Goal: Transaction & Acquisition: Purchase product/service

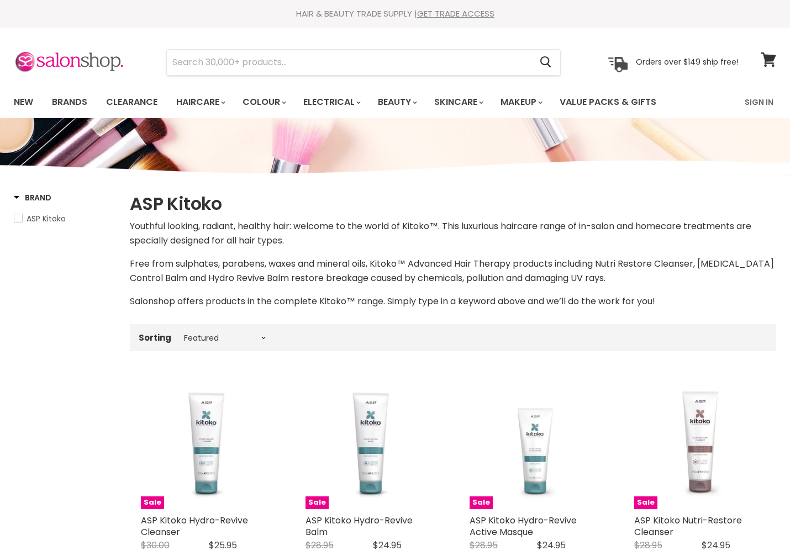
select select "manual"
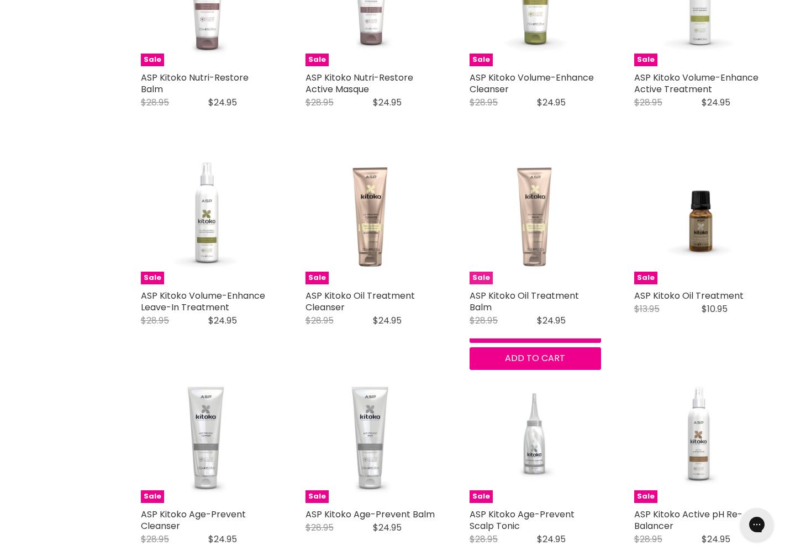
scroll to position [663, 0]
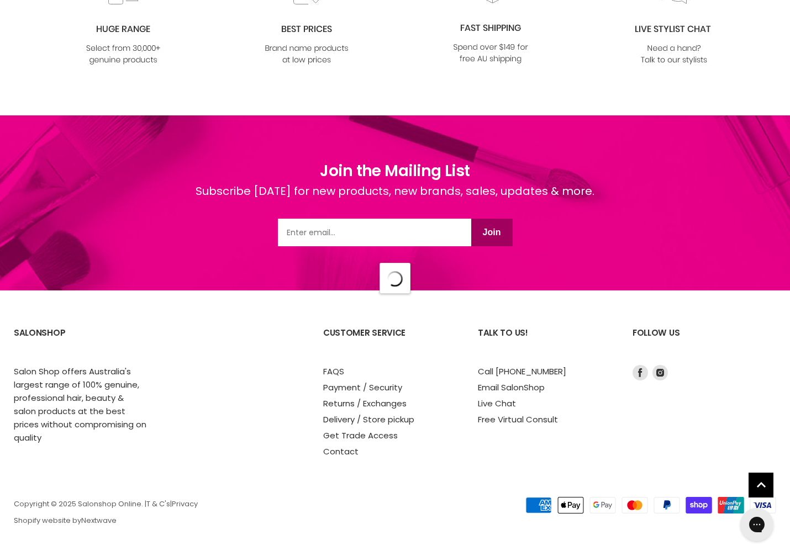
select select "manual"
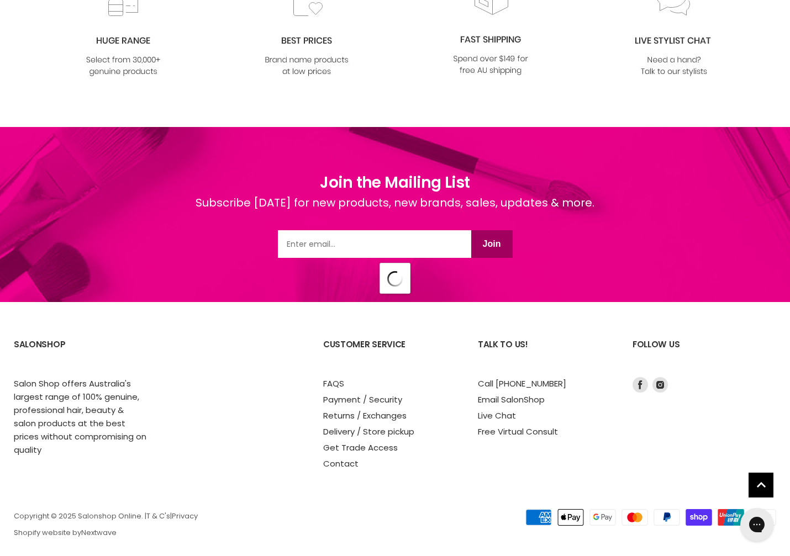
select select "manual"
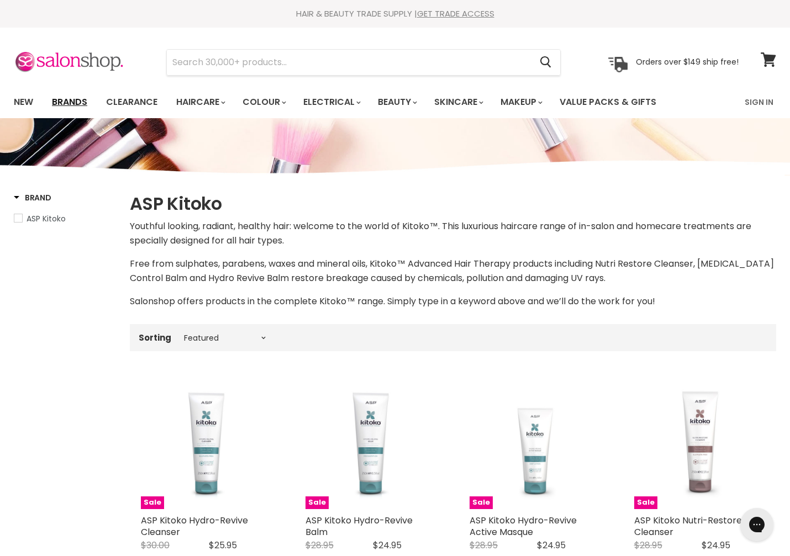
click at [62, 101] on link "Brands" at bounding box center [70, 102] width 52 height 23
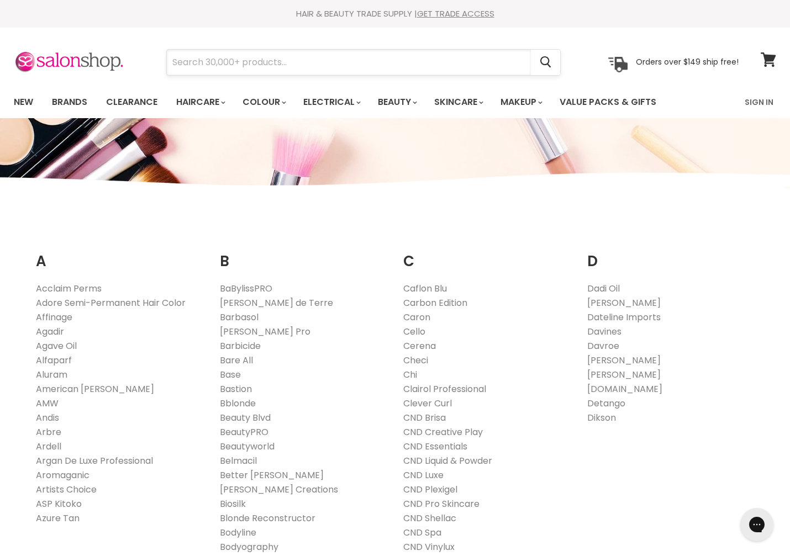
click at [313, 63] on input "Search" at bounding box center [349, 62] width 364 height 25
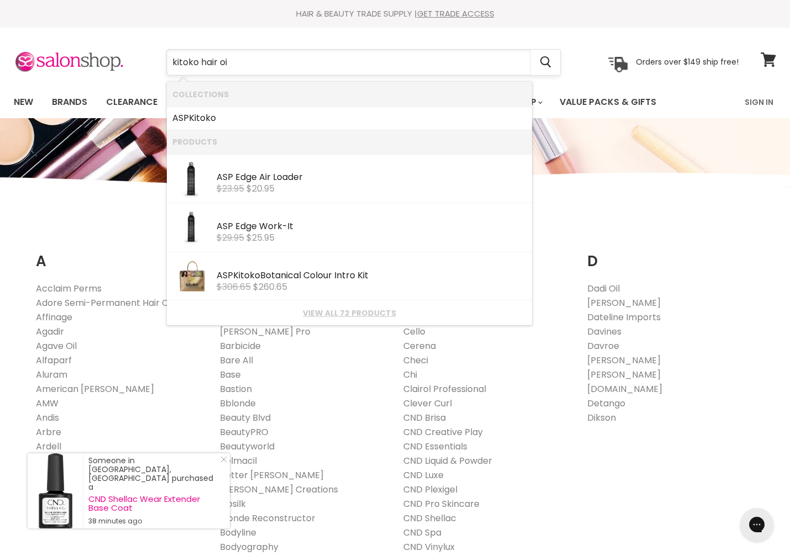
type input "kitoko hair oil"
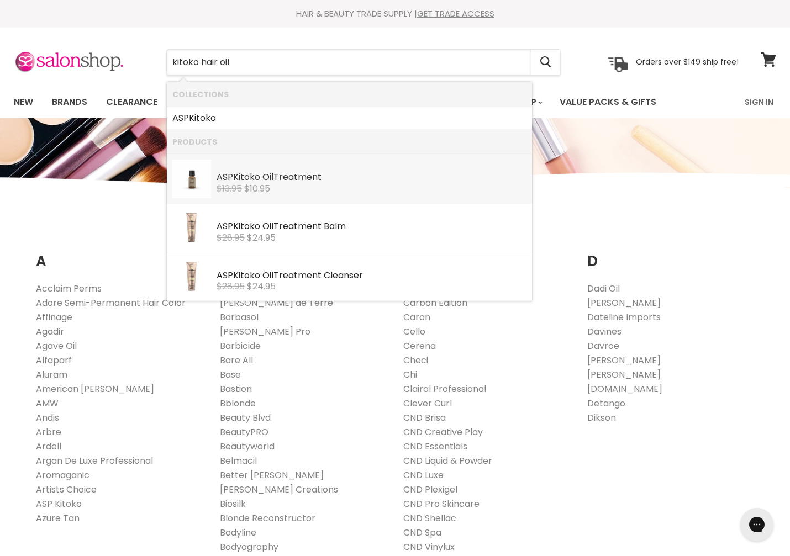
click at [273, 181] on b "Oil" at bounding box center [267, 177] width 11 height 13
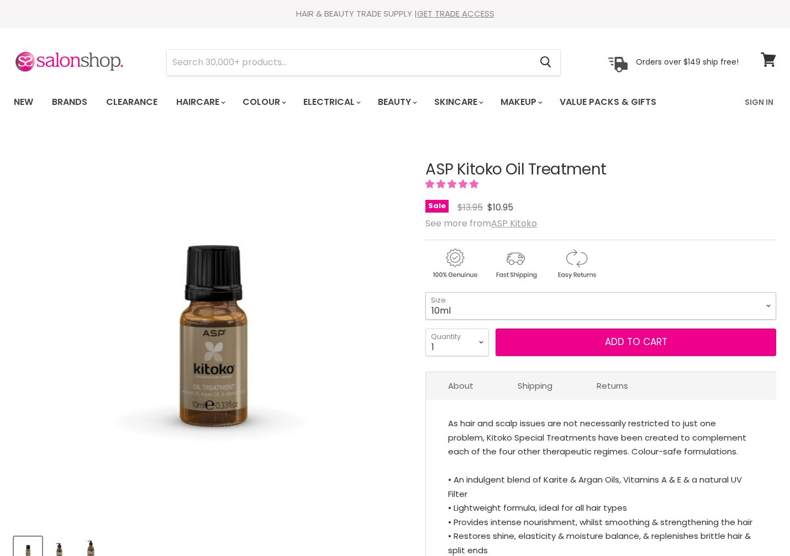
click at [466, 304] on select "10ml 115ml 290ml" at bounding box center [600, 306] width 351 height 28
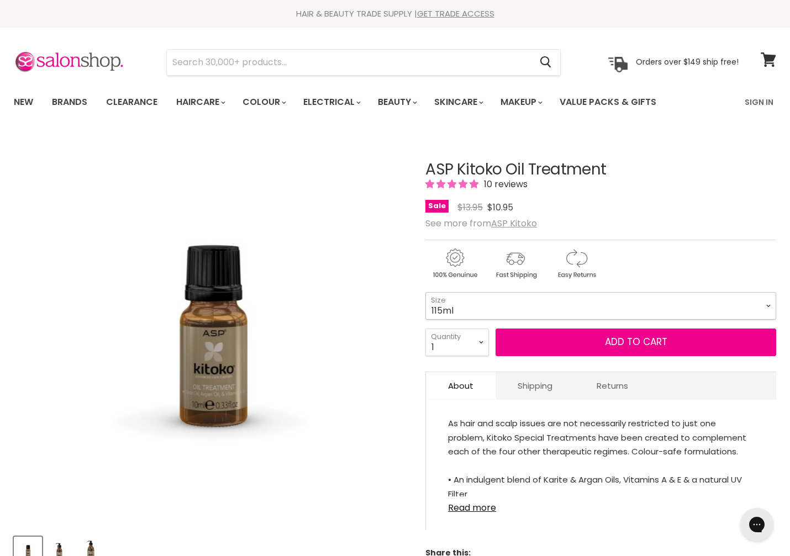
click at [425, 292] on select "10ml 115ml 290ml" at bounding box center [600, 306] width 351 height 28
select select "115ml"
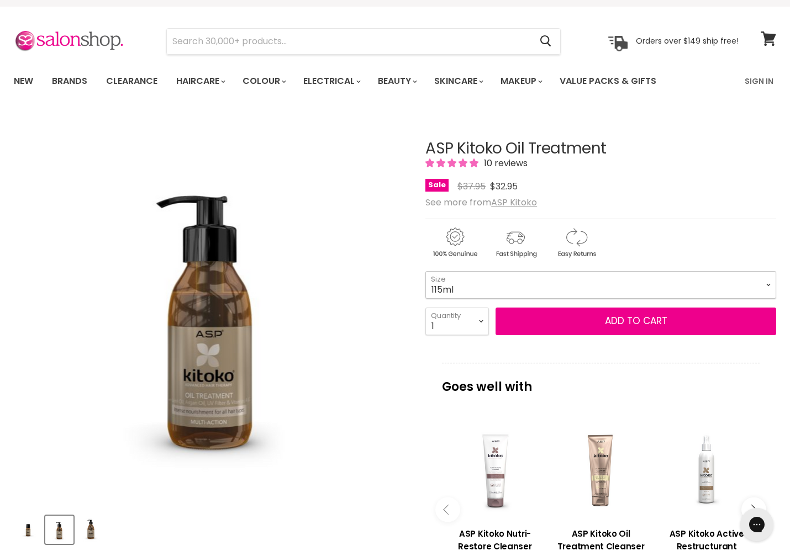
scroll to position [55, 0]
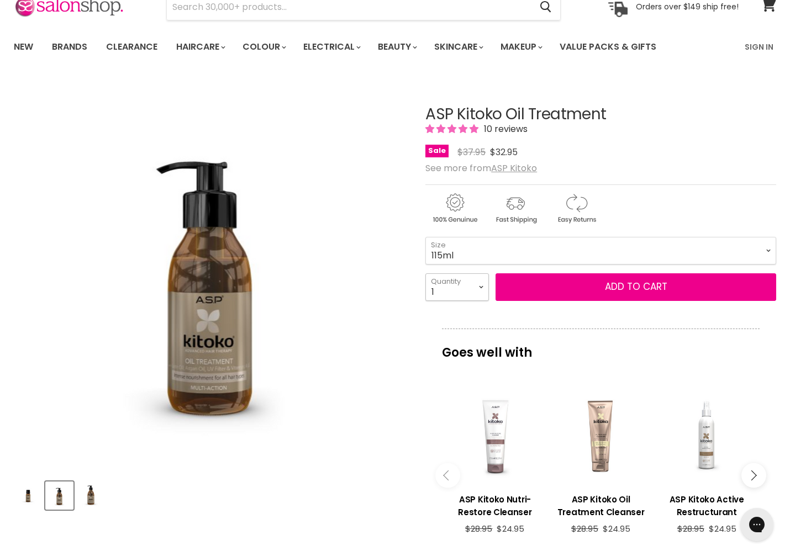
click at [478, 284] on select "1 2 3 4 5 6 7 8 9 10+" at bounding box center [457, 287] width 64 height 28
click at [336, 288] on img "ASP Kitoko Oil Treatment image. Click or Scroll to Zoom." at bounding box center [210, 273] width 393 height 390
